Goal: Task Accomplishment & Management: Manage account settings

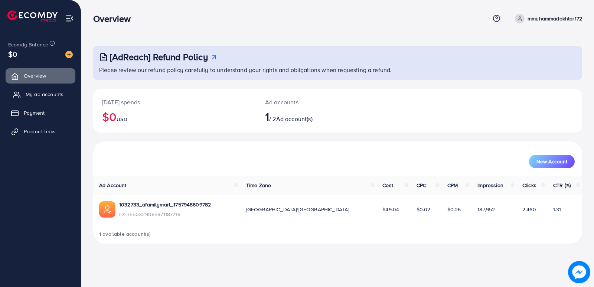
click at [31, 97] on span "My ad accounts" at bounding box center [45, 94] width 38 height 7
